Goal: Task Accomplishment & Management: Complete application form

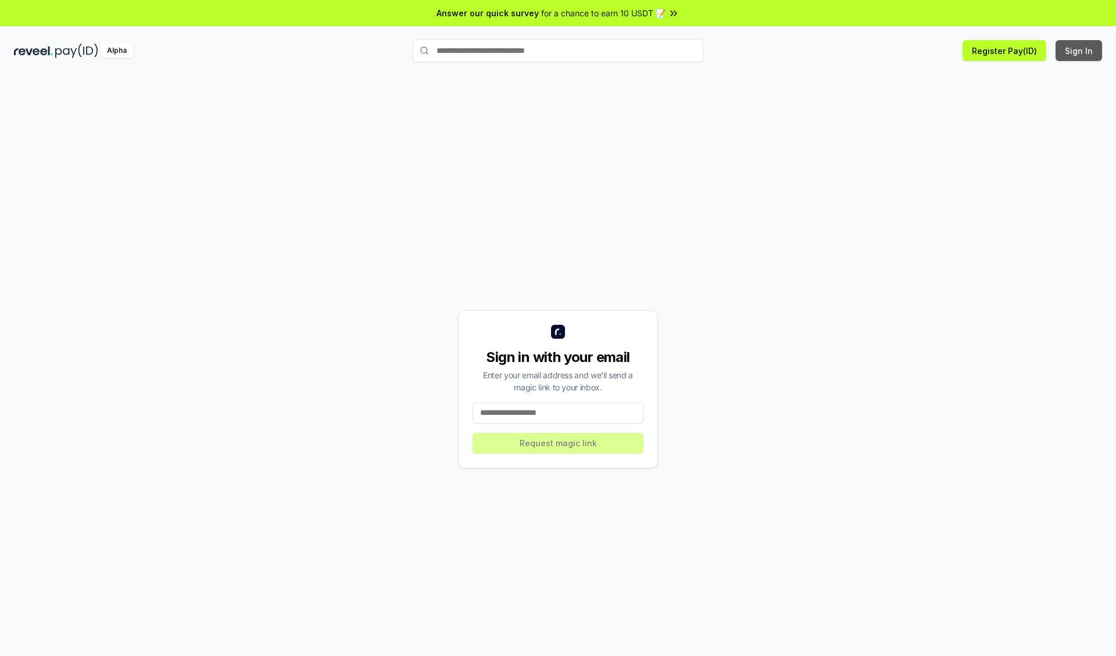
click at [1080, 51] on button "Sign In" at bounding box center [1079, 50] width 47 height 21
type input "**********"
click at [558, 443] on button "Request magic link" at bounding box center [558, 443] width 171 height 21
